Goal: Task Accomplishment & Management: Manage account settings

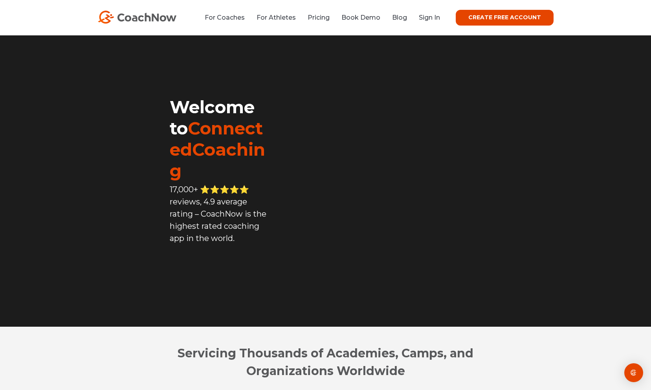
click at [477, 18] on link "CREATE FREE ACCOUNT" at bounding box center [505, 18] width 98 height 16
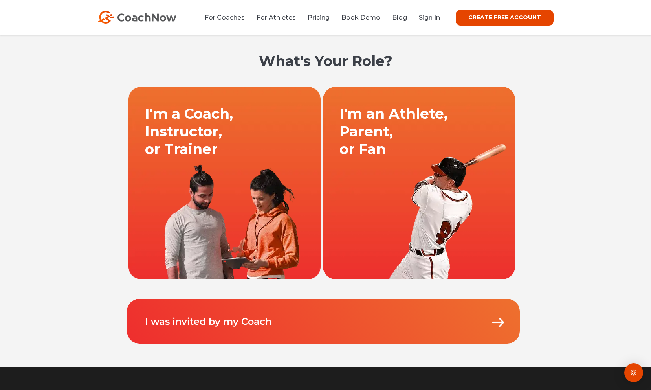
click at [198, 203] on link at bounding box center [224, 182] width 194 height 192
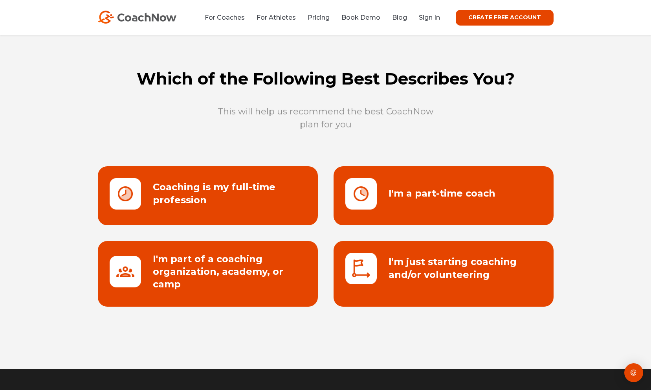
click at [199, 203] on link at bounding box center [208, 195] width 220 height 59
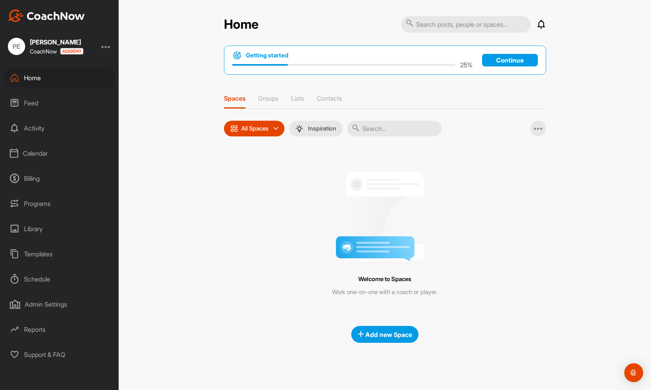
click at [107, 48] on div at bounding box center [105, 46] width 9 height 9
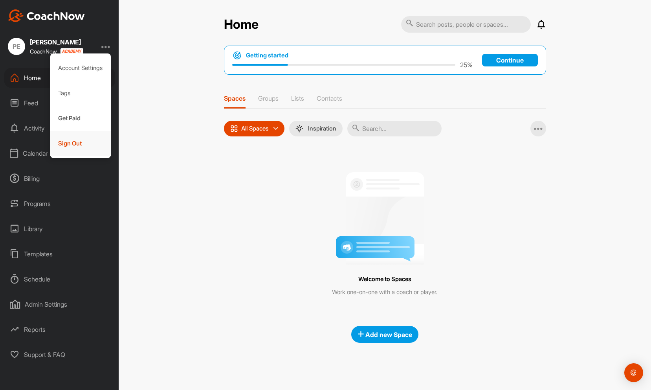
click at [71, 151] on div "Sign Out" at bounding box center [80, 143] width 61 height 25
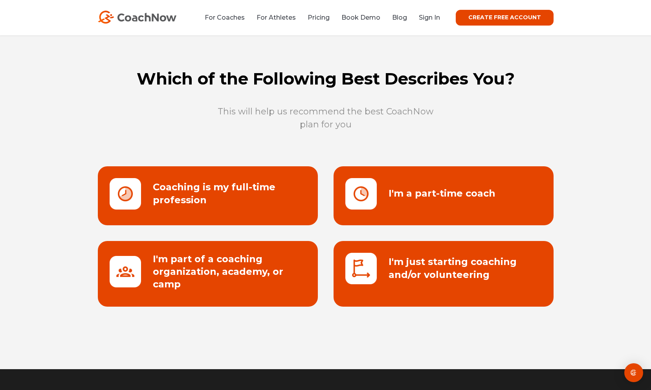
click at [185, 181] on link at bounding box center [208, 195] width 220 height 59
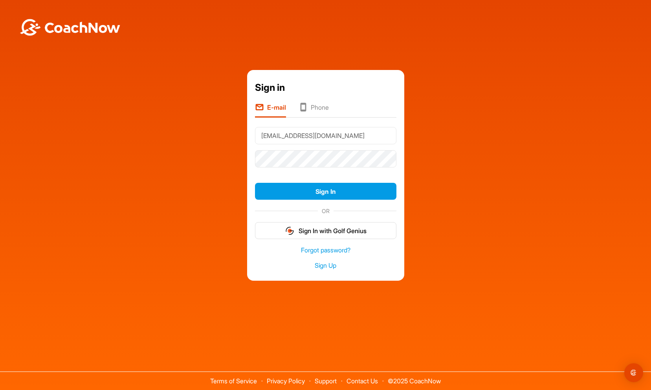
type input "[EMAIL_ADDRESS][DOMAIN_NAME]"
click at [255, 183] on button "Sign In" at bounding box center [325, 191] width 141 height 17
